Goal: Communication & Community: Ask a question

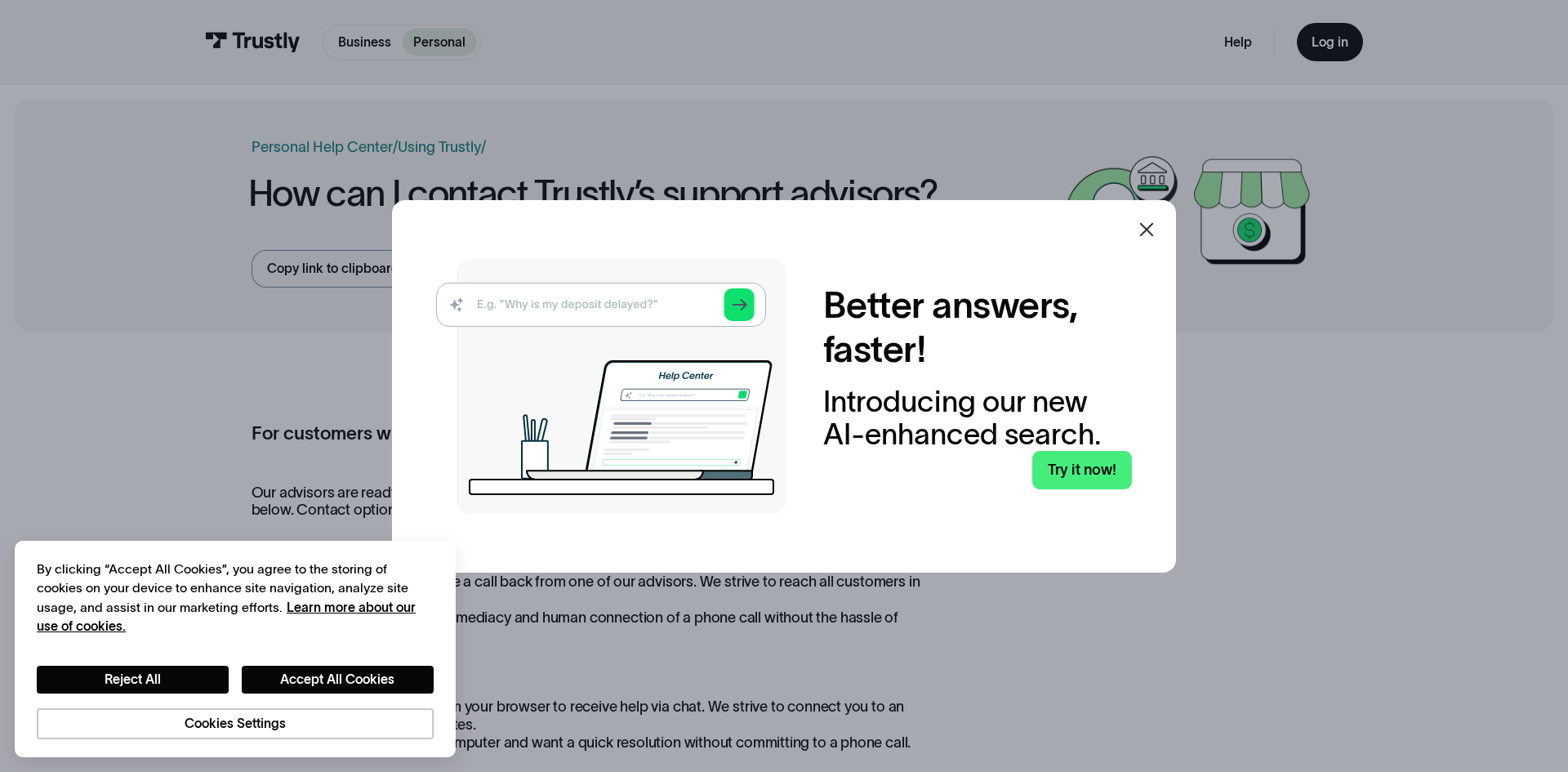
click at [1144, 225] on icon at bounding box center [1146, 229] width 19 height 19
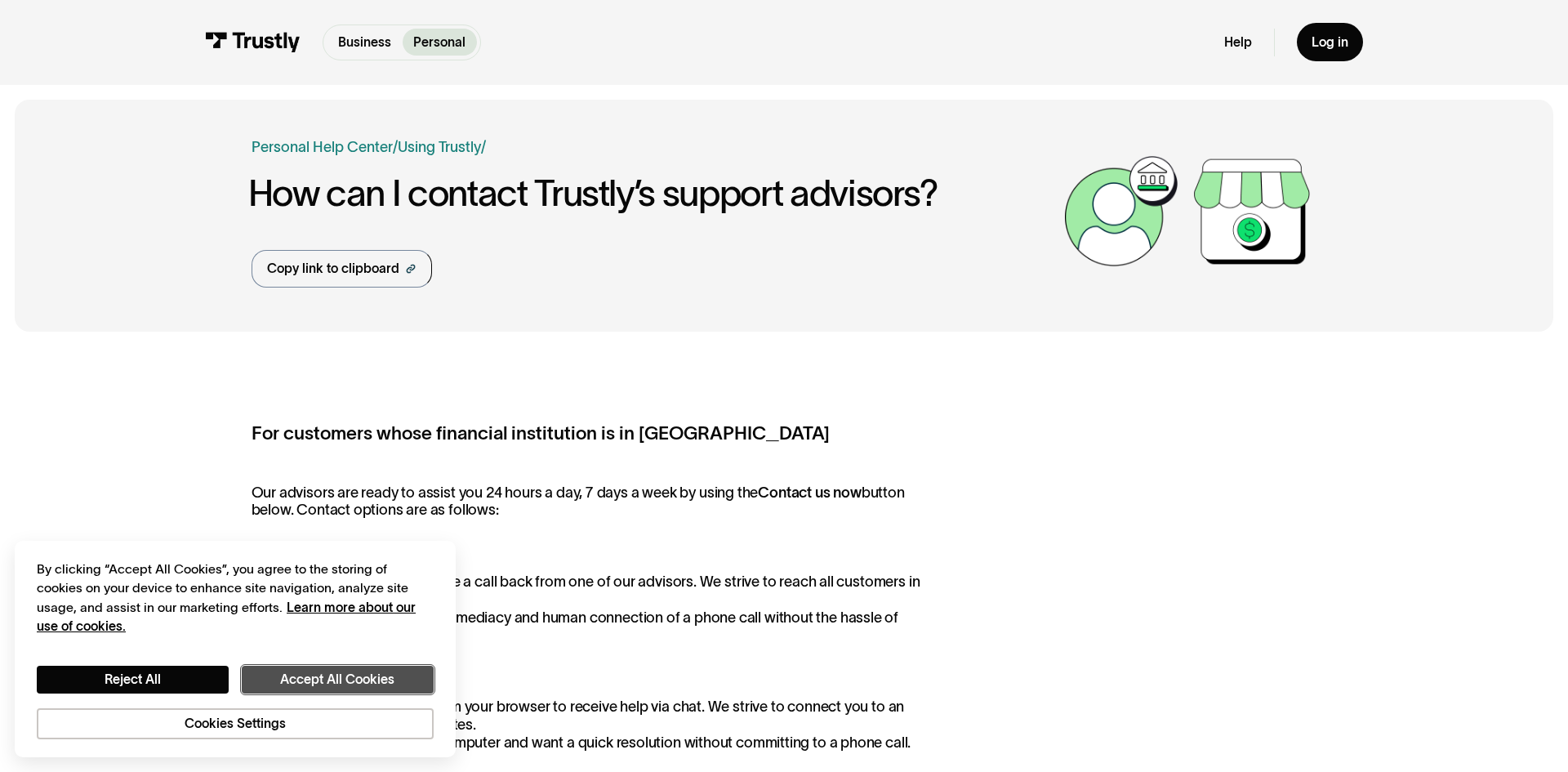
click at [335, 679] on button "Accept All Cookies" at bounding box center [337, 679] width 192 height 28
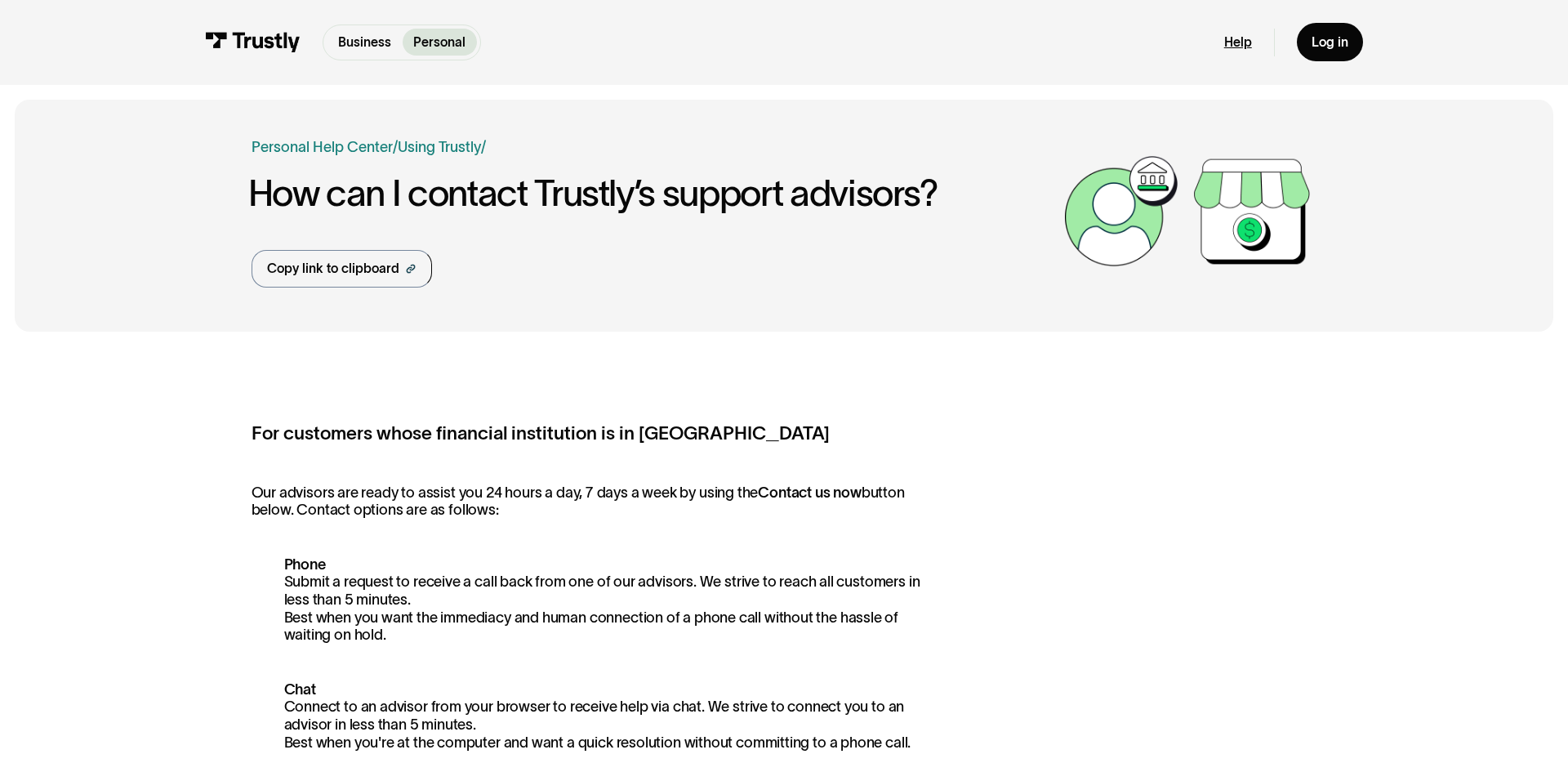
click at [1240, 41] on link "Help" at bounding box center [1238, 43] width 28 height 17
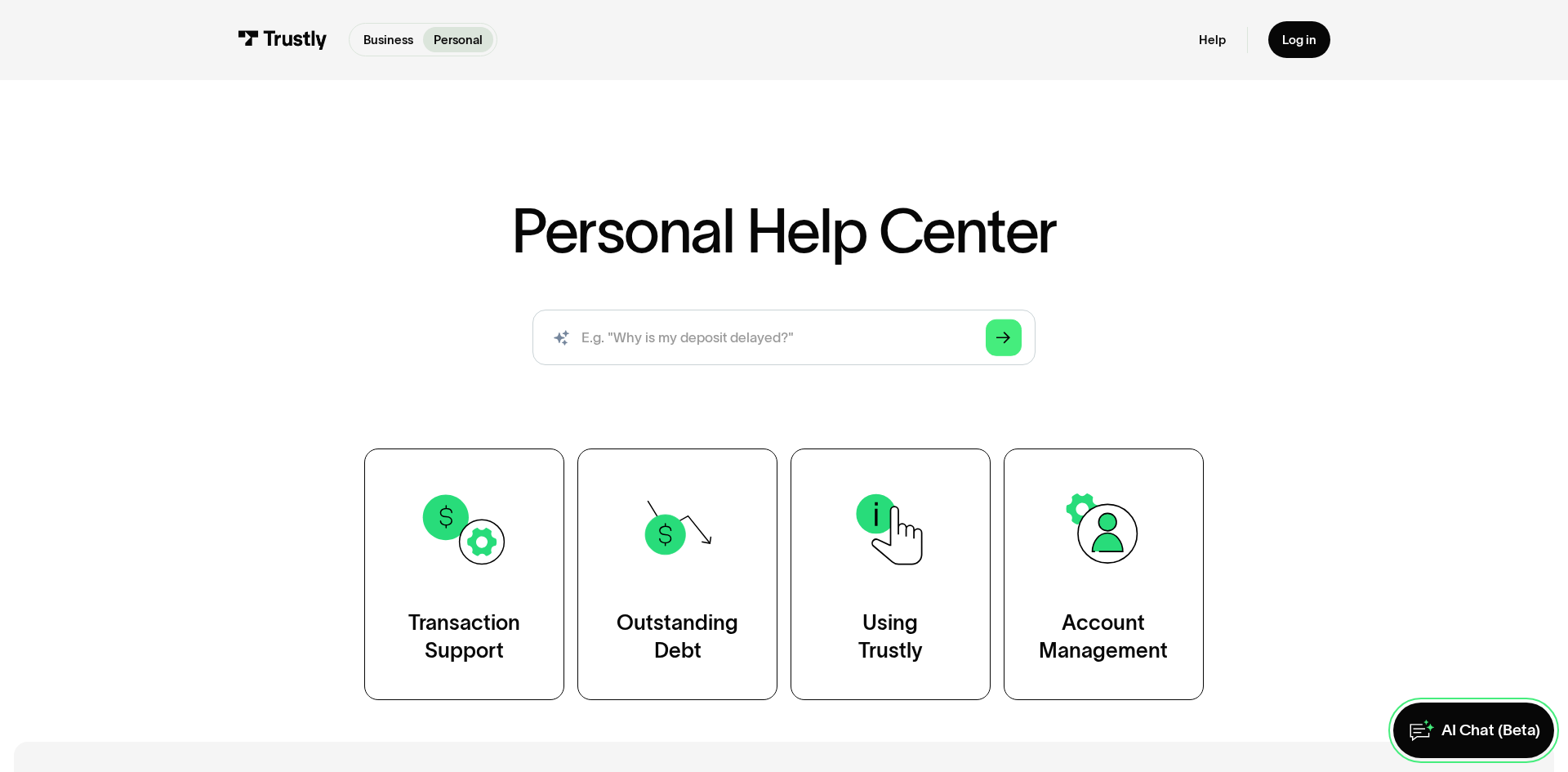
click at [1486, 735] on div "AI Chat (Beta)" at bounding box center [1490, 730] width 99 height 20
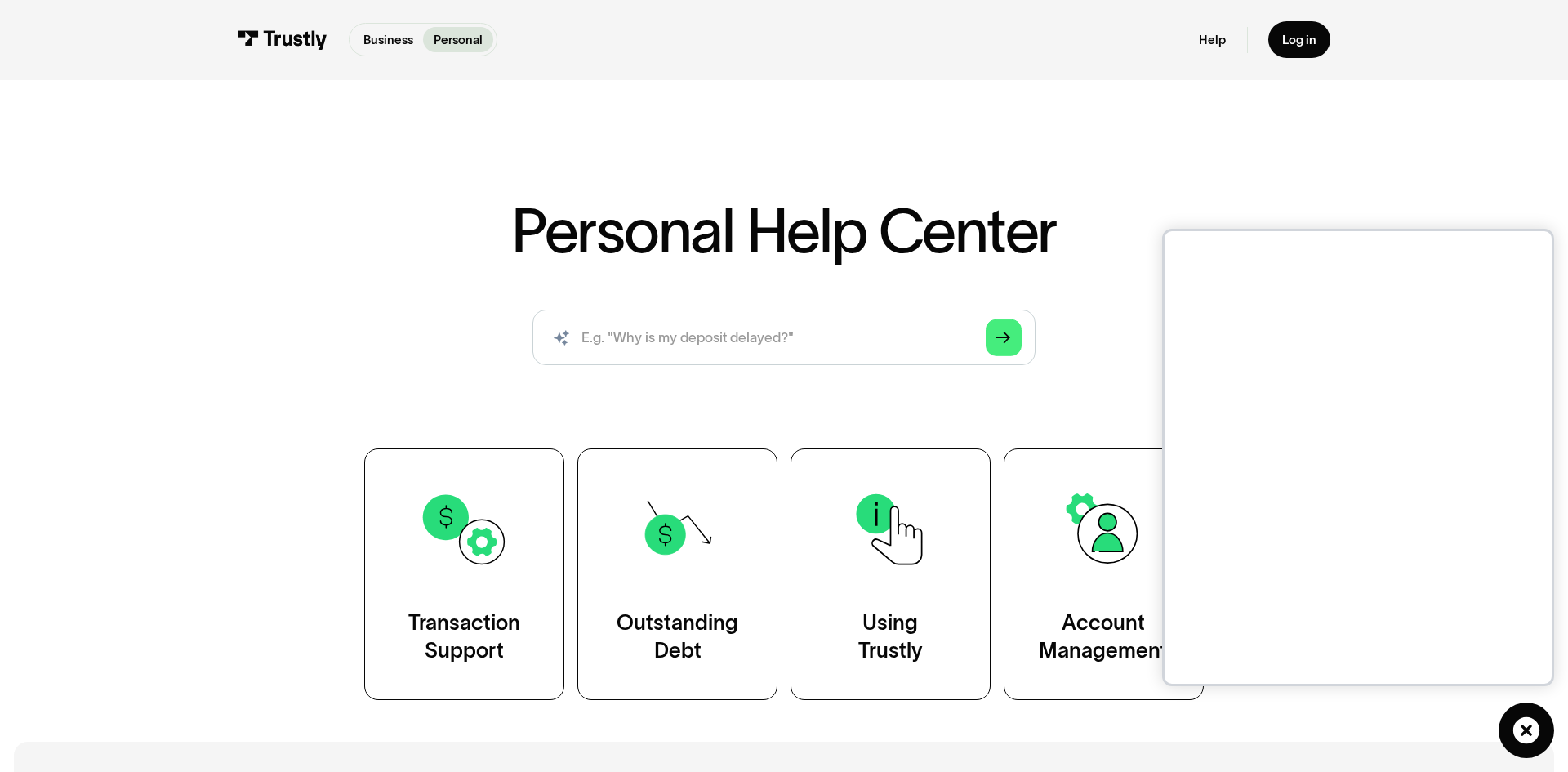
click at [1414, 218] on div "Personal Help Center AI-powered search ( 1 / 4 ) Type your question and our sma…" at bounding box center [784, 395] width 1568 height 611
click at [380, 40] on p "Business" at bounding box center [389, 40] width 50 height 18
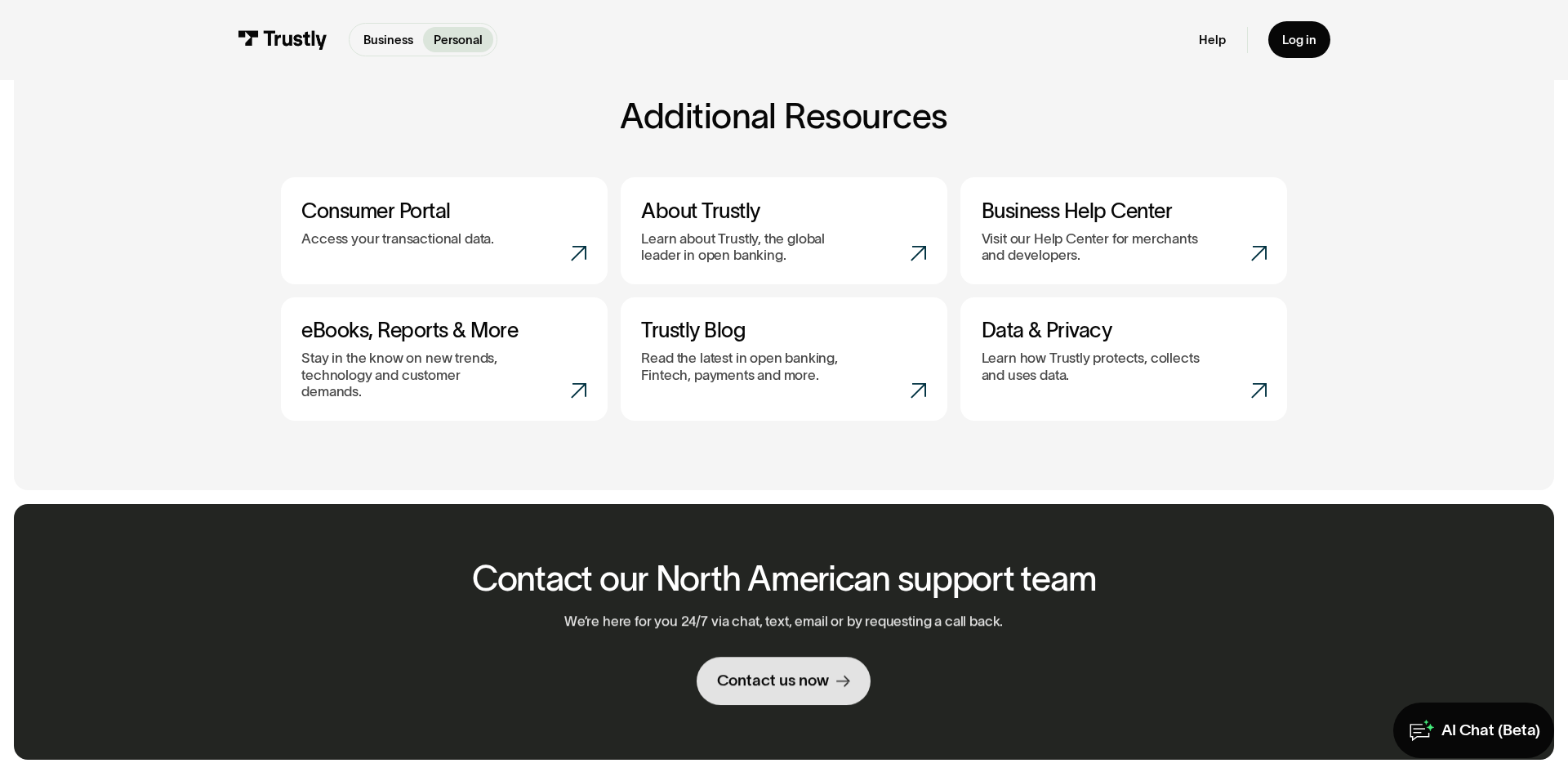
scroll to position [715, 0]
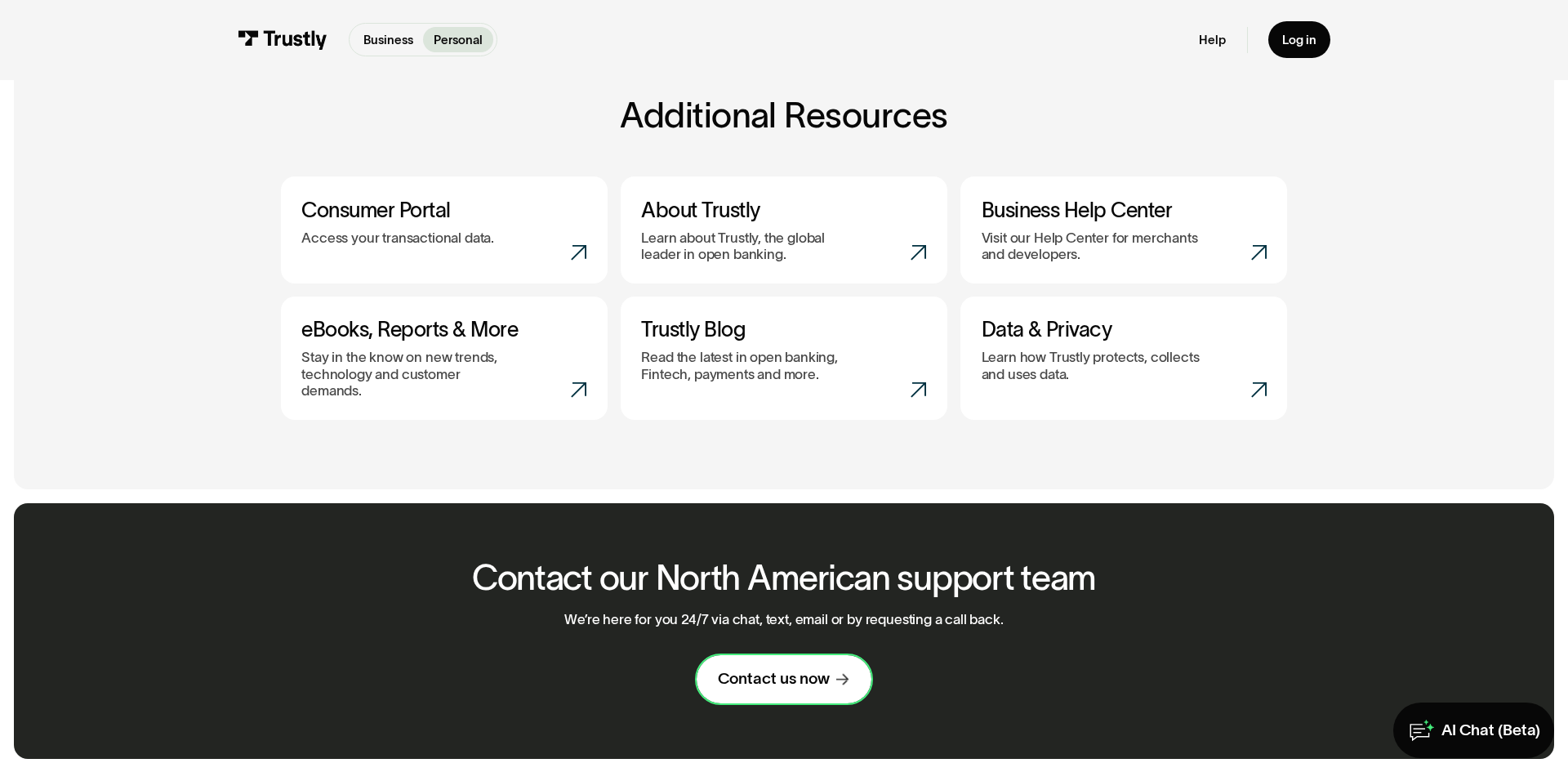
click at [765, 668] on div "Contact us now" at bounding box center [773, 679] width 112 height 20
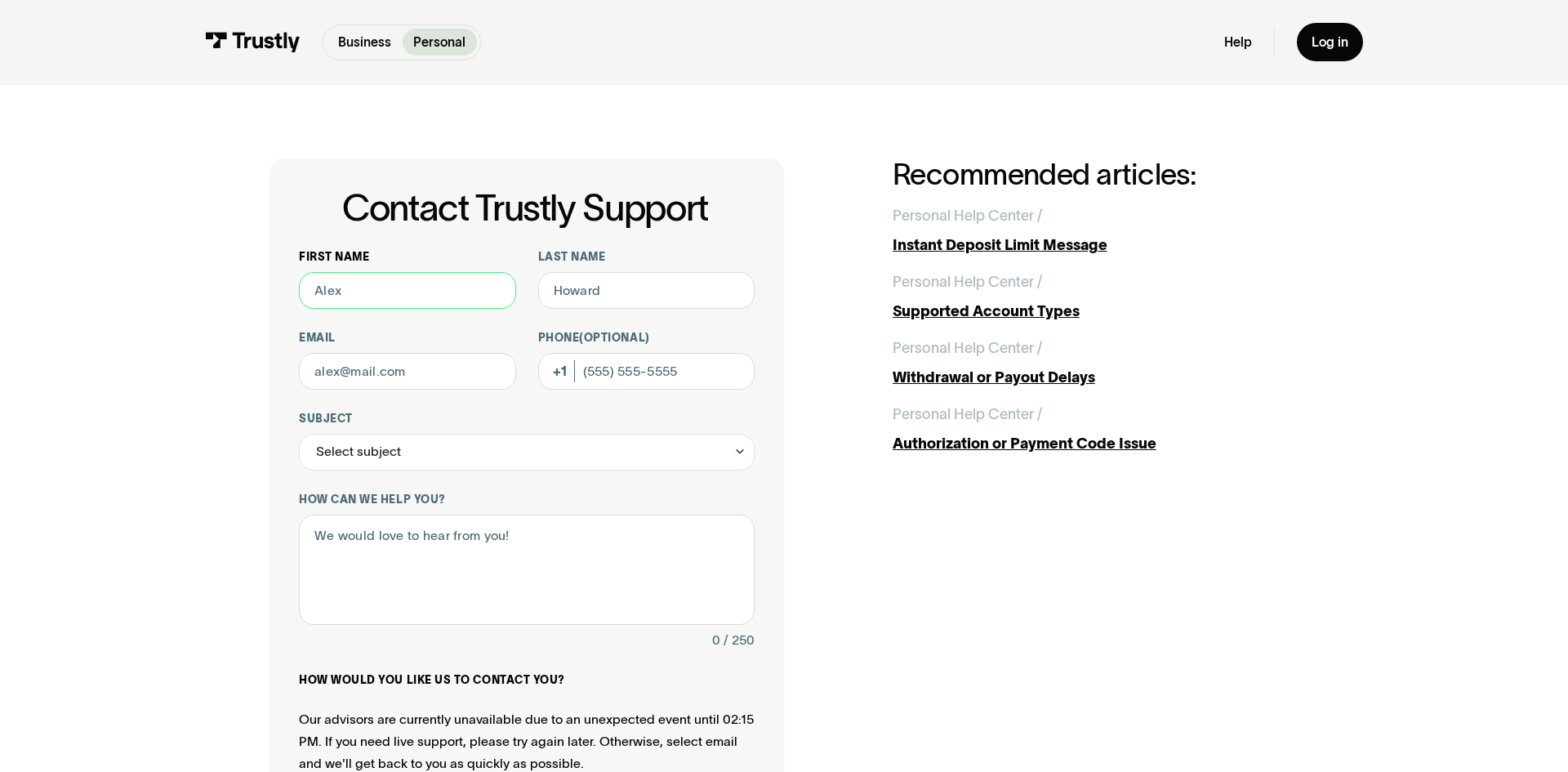
click at [451, 300] on input "First name" at bounding box center [407, 291] width 218 height 37
click at [367, 294] on input "First name" at bounding box center [407, 291] width 218 height 37
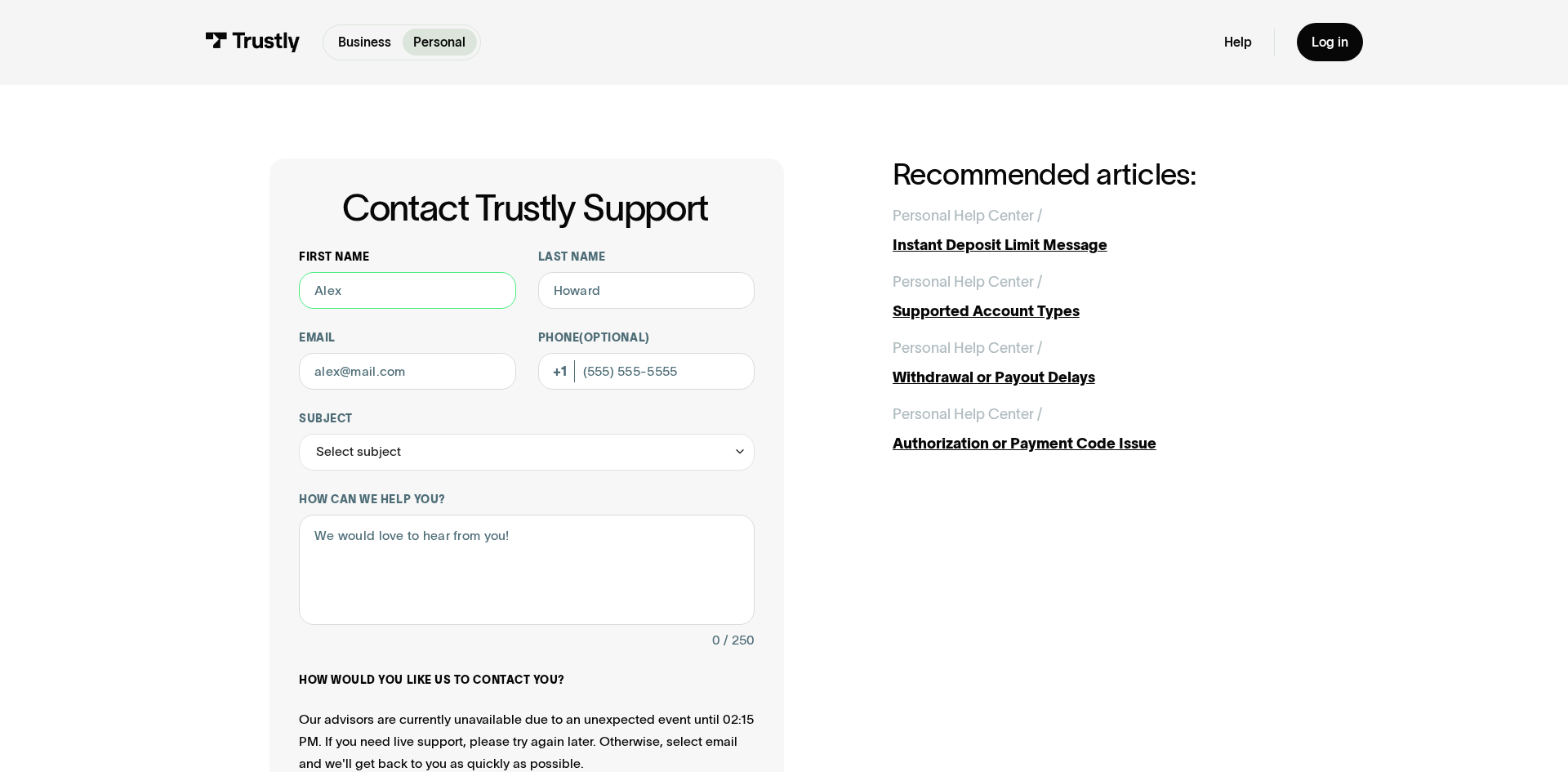
click at [367, 294] on input "First name" at bounding box center [407, 291] width 218 height 37
type input "Sarah"
type input "Hildebrand"
type input "jamessmothers399@gmail.com"
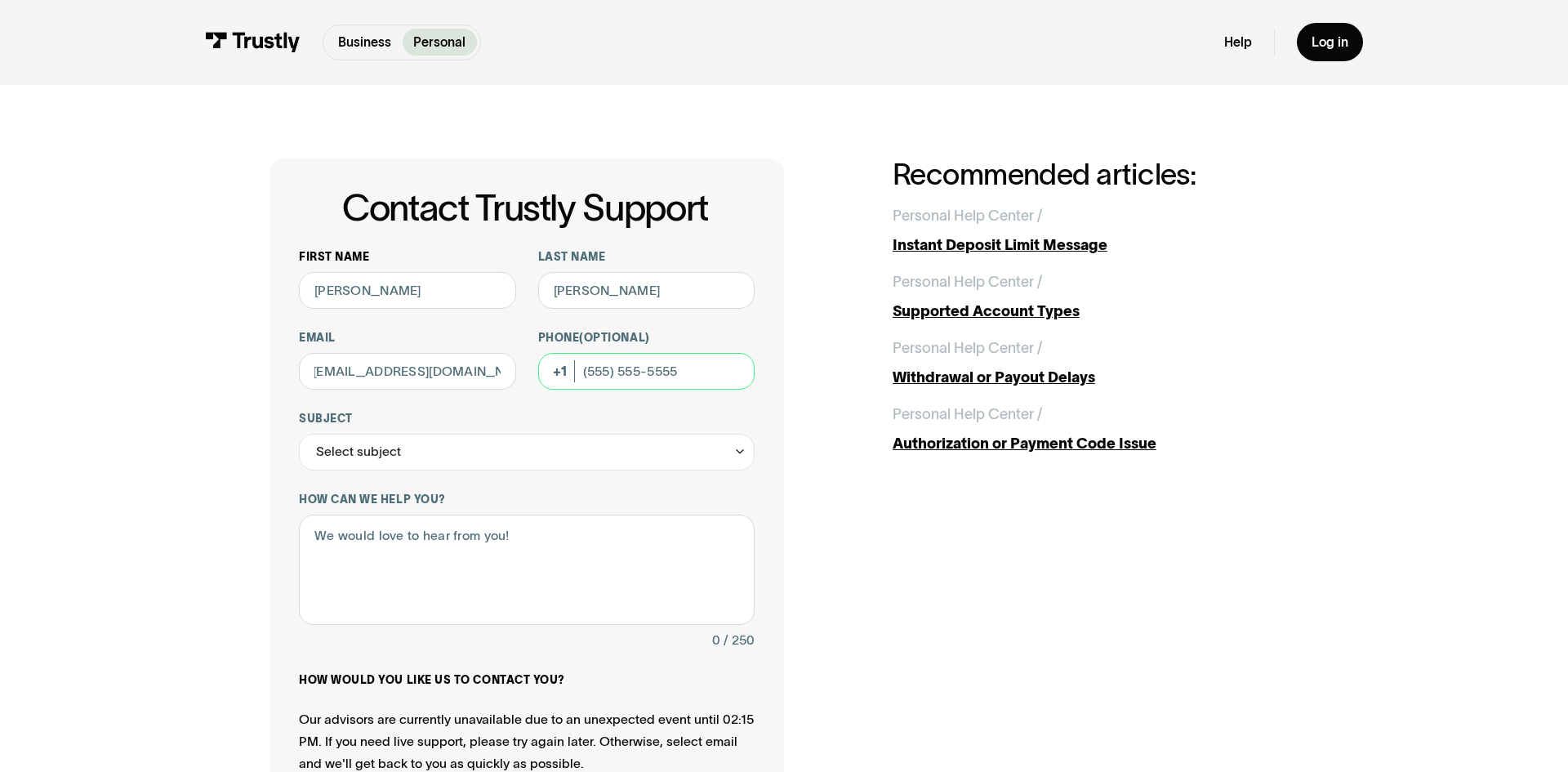
scroll to position [0, 0]
type input "(610) 955-3242"
click at [424, 439] on div "Select subject" at bounding box center [527, 452] width 455 height 37
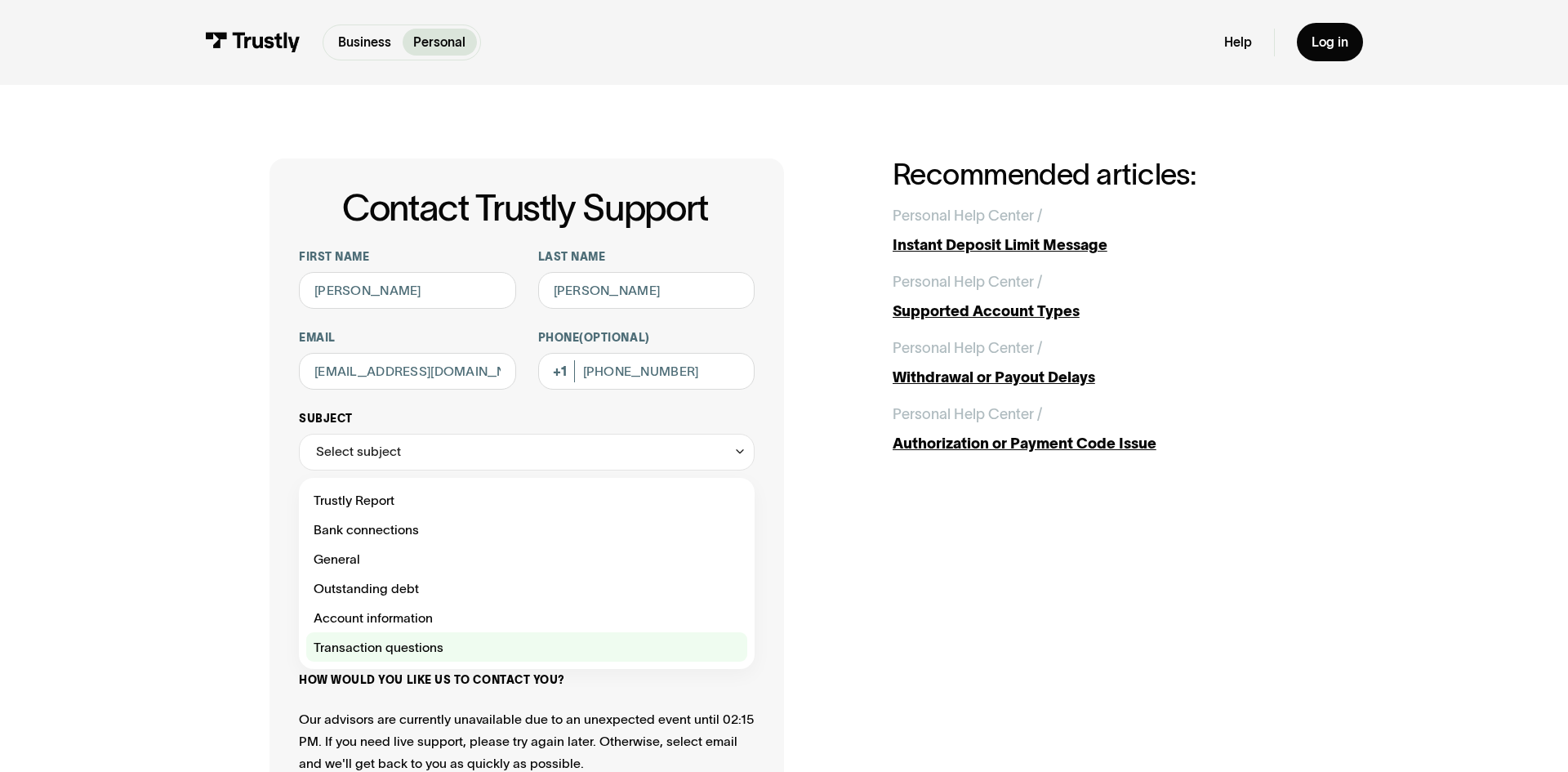
click at [396, 641] on div "Contact Trustly Support" at bounding box center [527, 647] width 441 height 30
type input "**********"
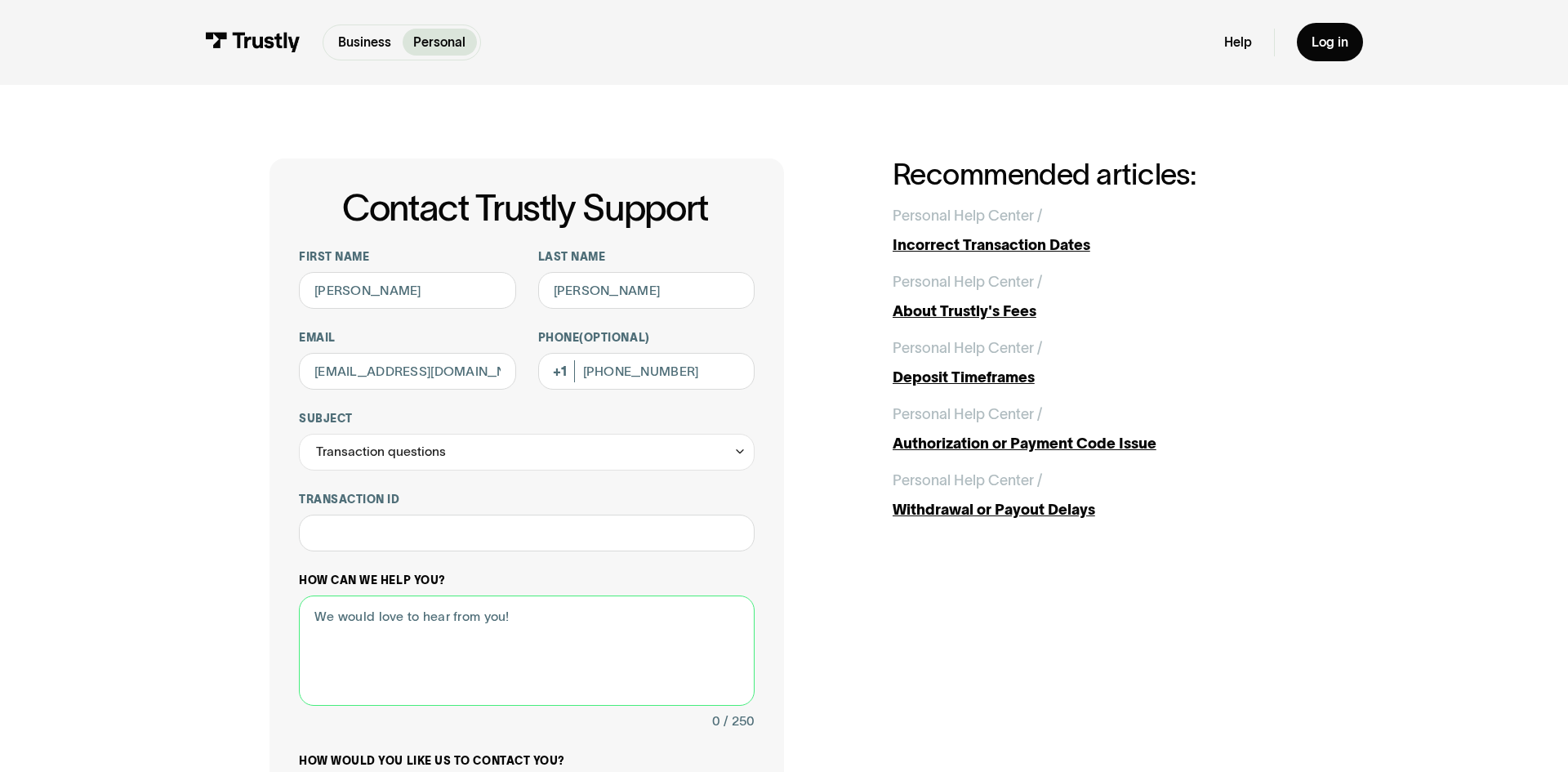
click at [552, 603] on textarea "How can we help you?" at bounding box center [527, 650] width 455 height 110
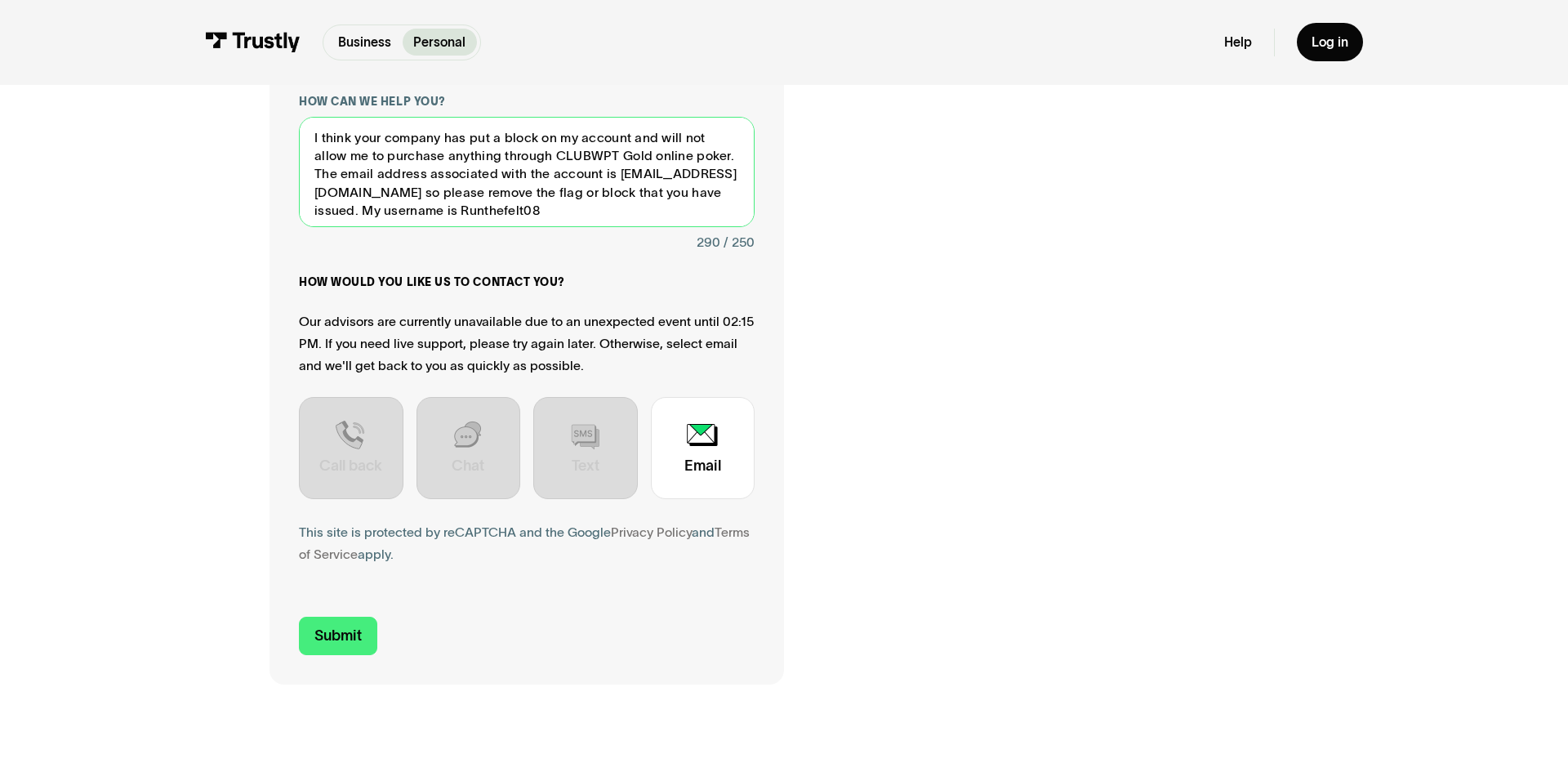
scroll to position [497, 0]
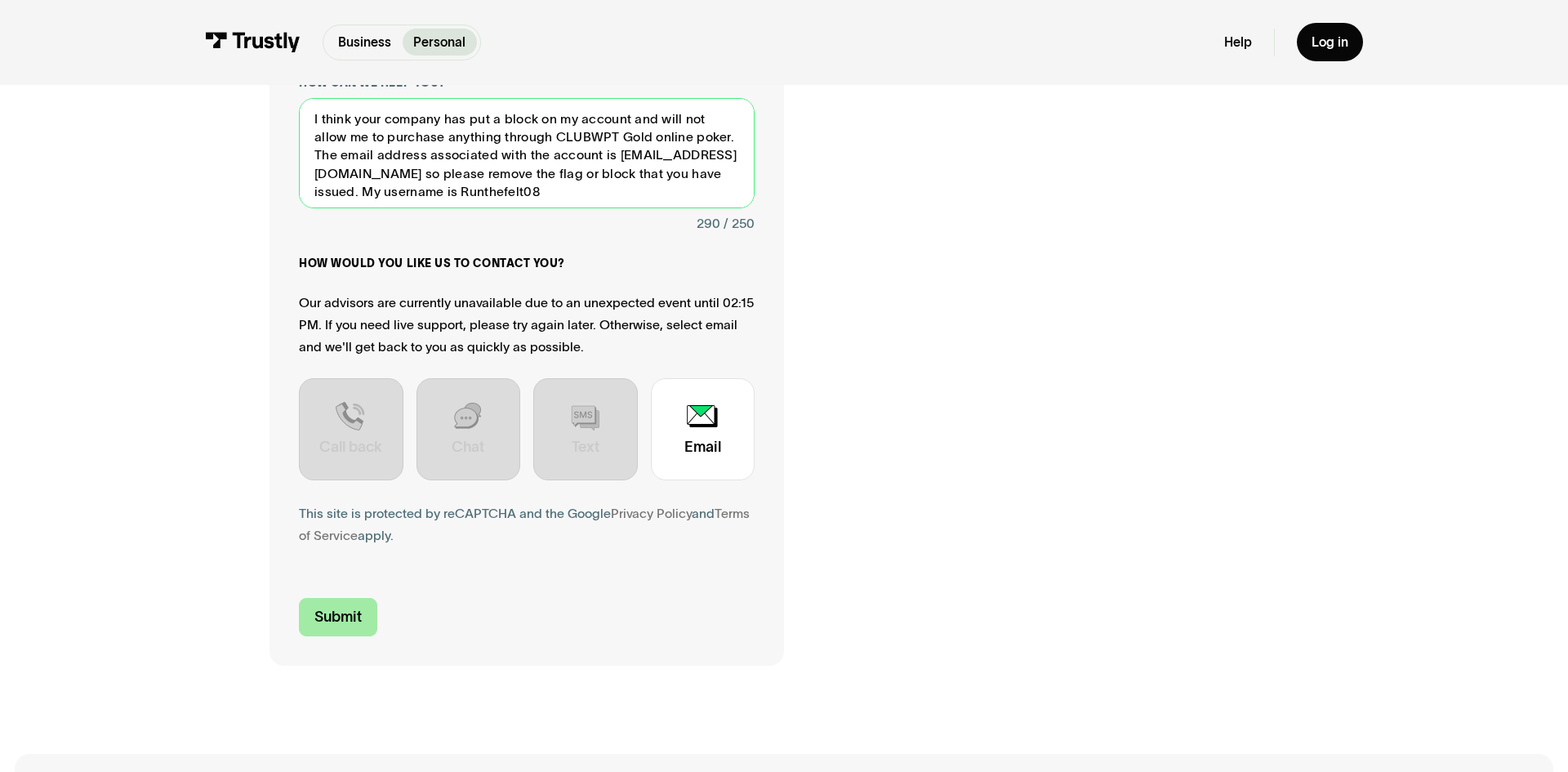
type textarea "I think your company has put a block on my account and will not allow me to pur…"
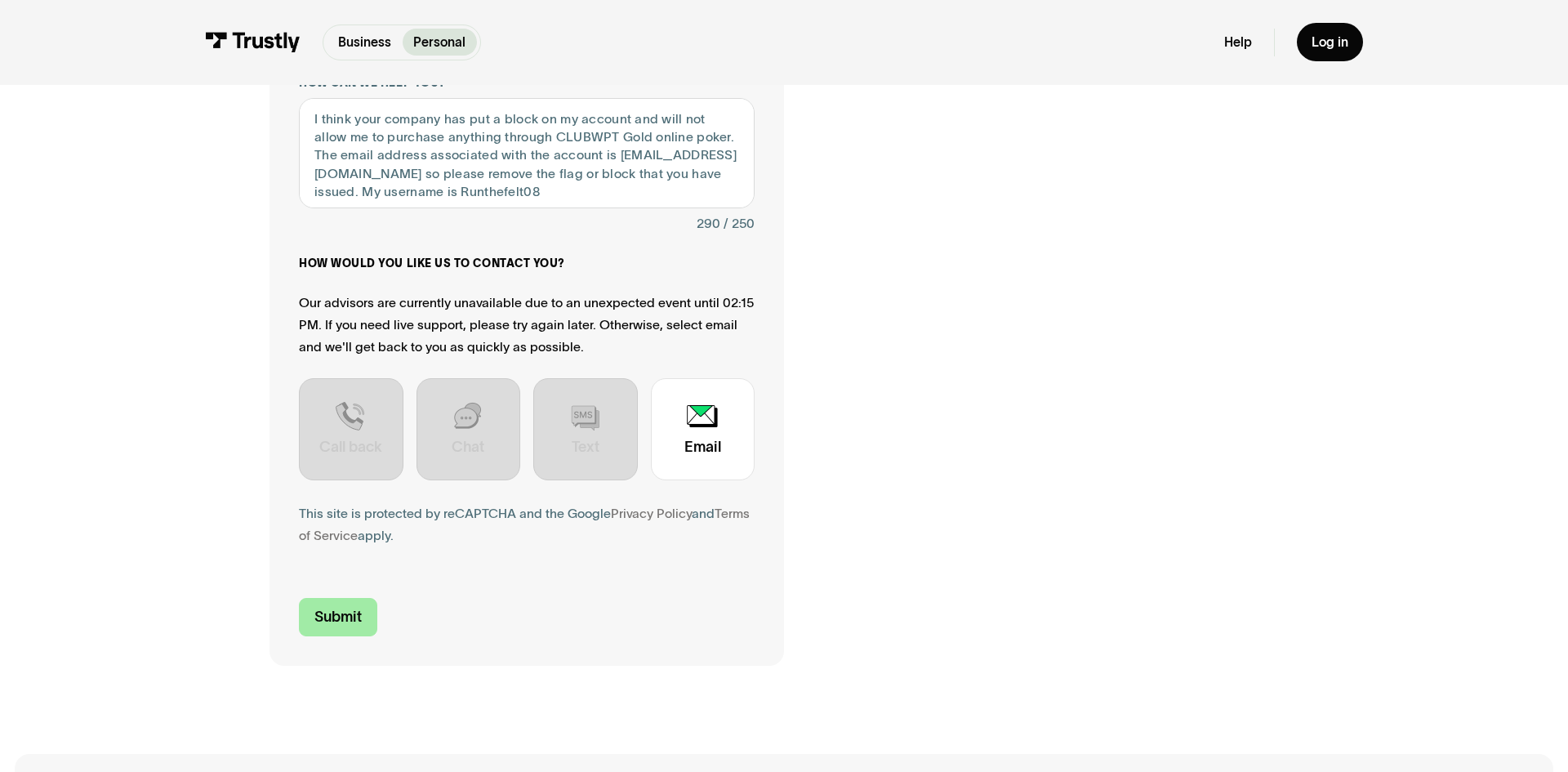
click at [344, 624] on input "Submit" at bounding box center [338, 616] width 79 height 38
click at [336, 615] on input "Submit" at bounding box center [338, 616] width 79 height 38
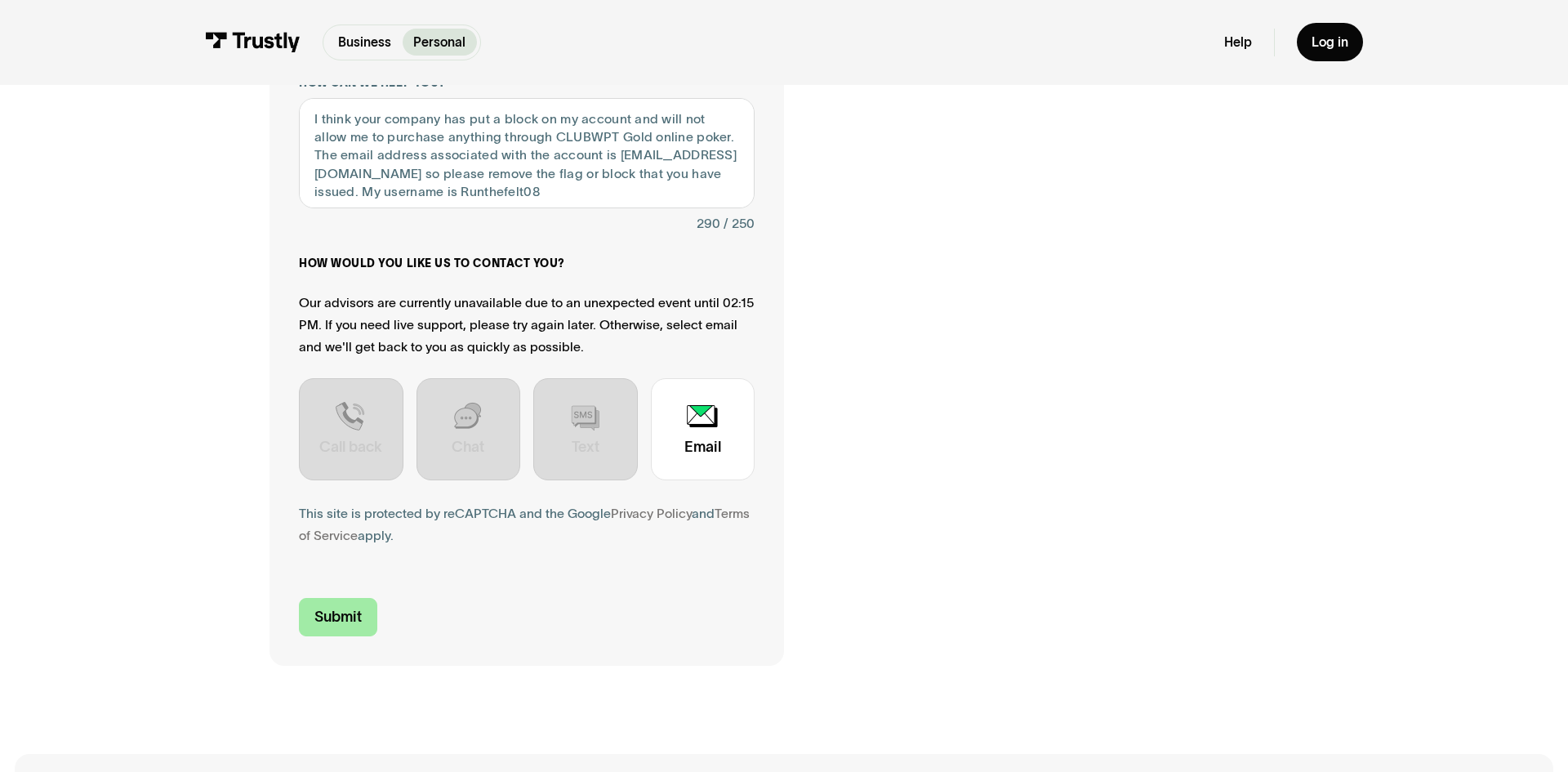
click at [336, 612] on input "Submit" at bounding box center [338, 616] width 79 height 38
click at [333, 619] on input "Submit" at bounding box center [338, 616] width 79 height 38
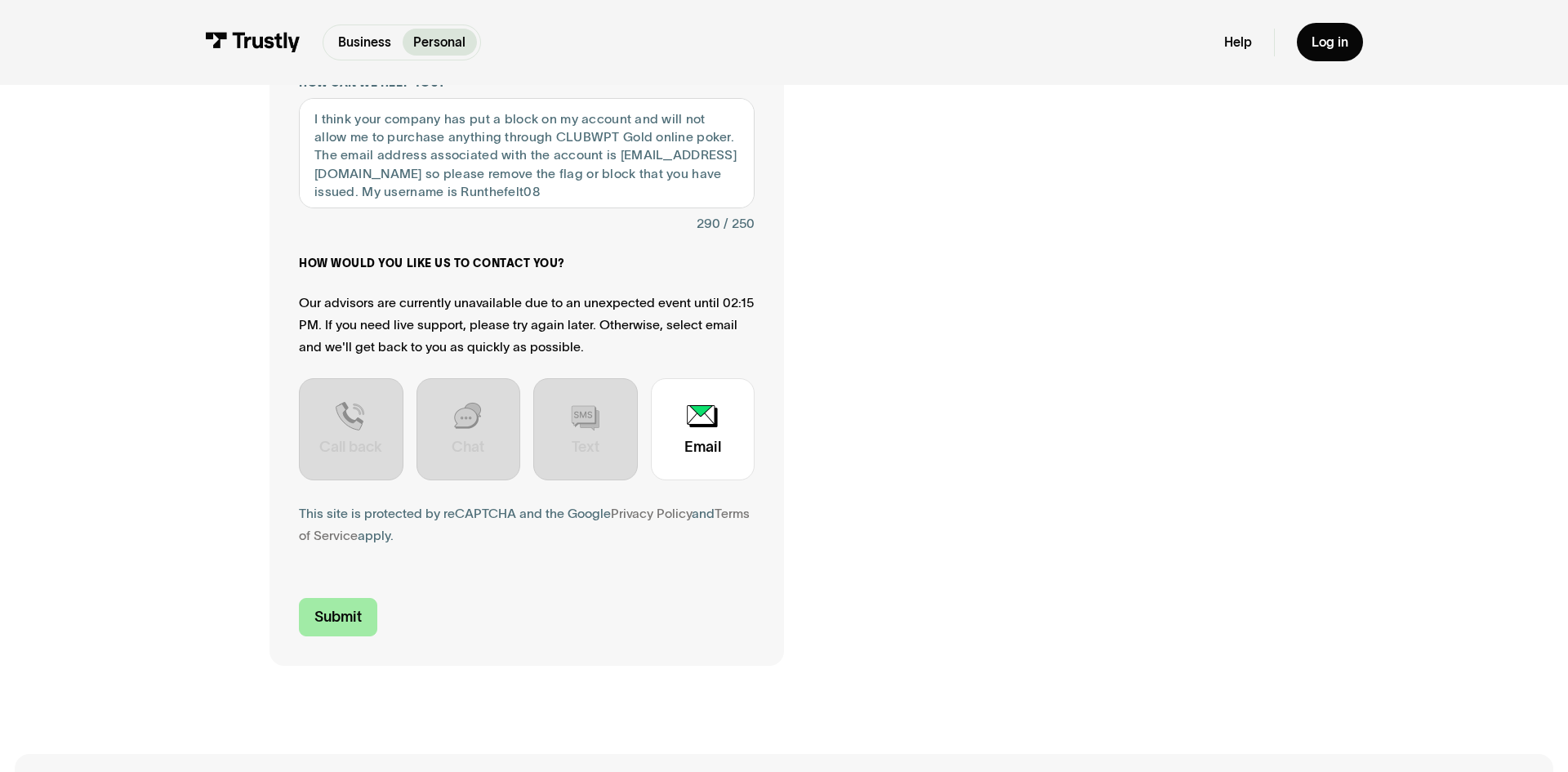
click at [333, 619] on input "Submit" at bounding box center [338, 616] width 79 height 38
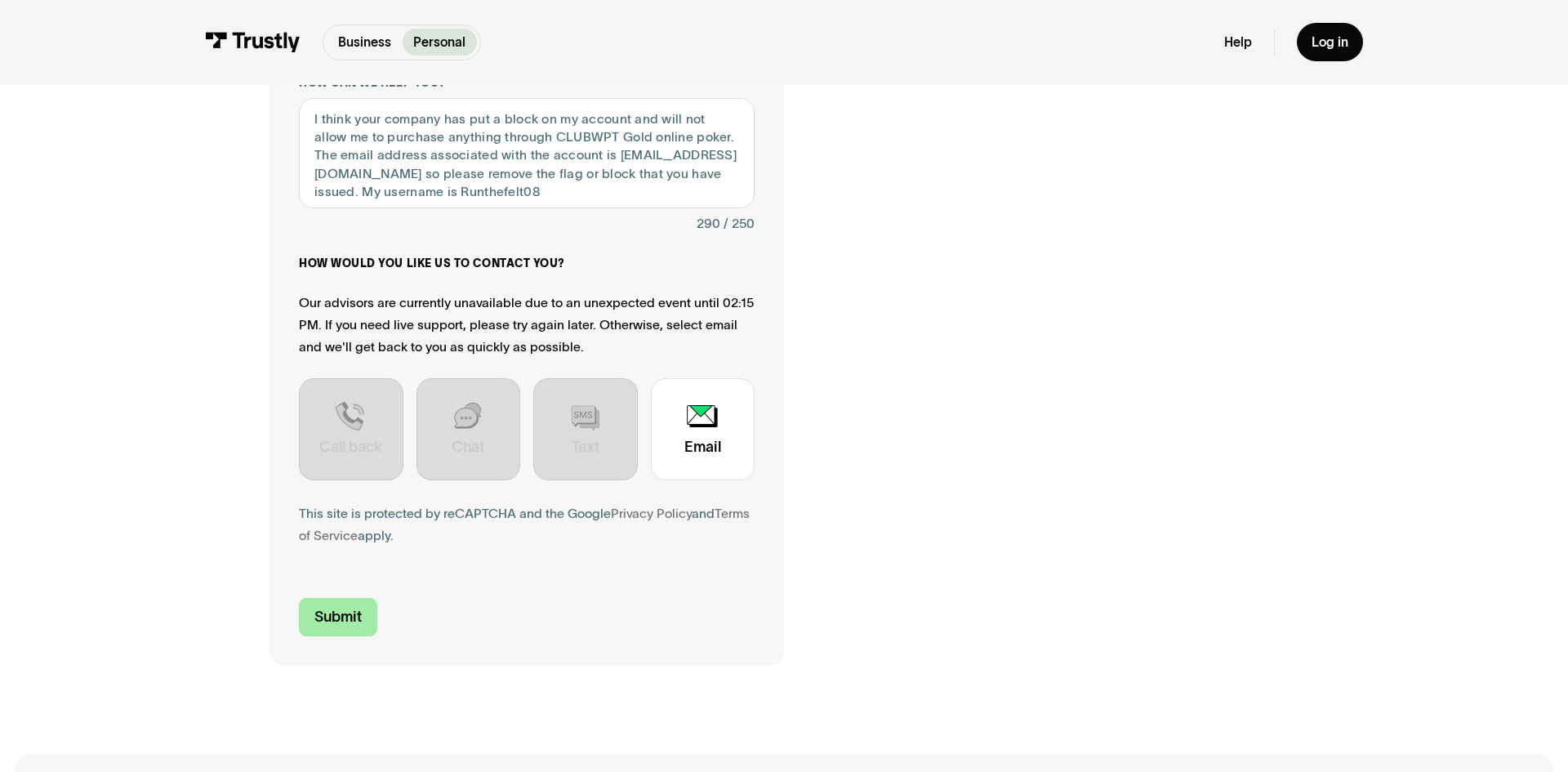
click at [333, 619] on input "Submit" at bounding box center [338, 616] width 79 height 38
click at [340, 619] on input "Submit" at bounding box center [338, 616] width 79 height 38
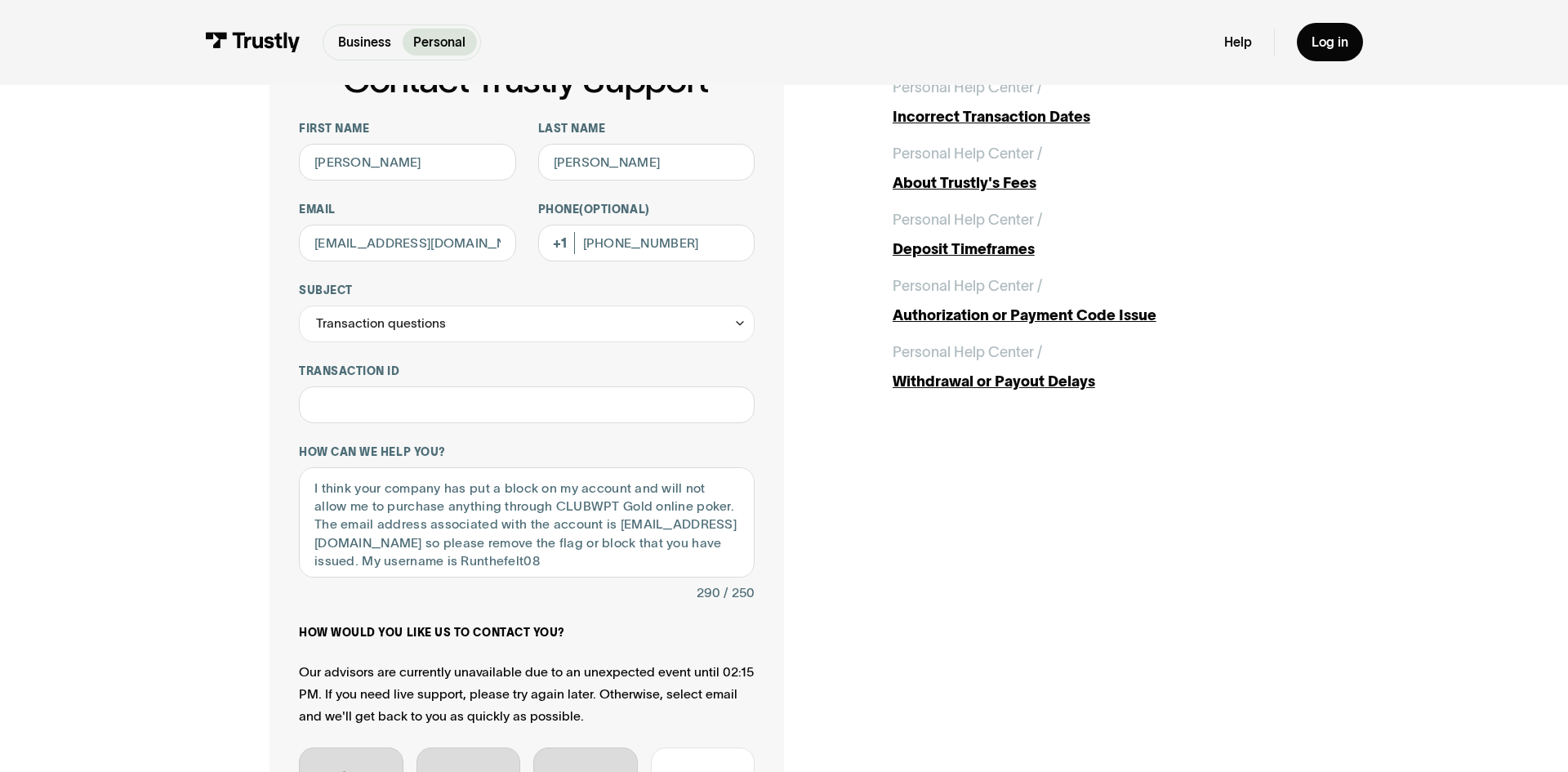
scroll to position [0, 0]
